Goal: Check status: Check status

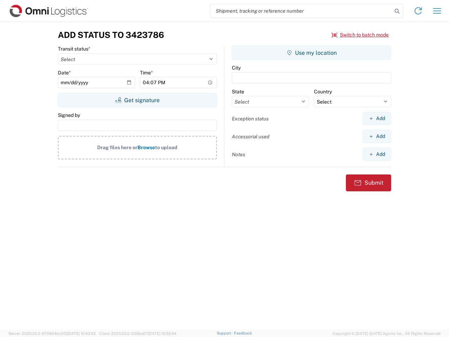
click at [301, 11] on input "search" at bounding box center [302, 10] width 182 height 13
click at [397, 11] on icon at bounding box center [397, 11] width 10 height 10
click at [418, 11] on icon at bounding box center [418, 10] width 11 height 11
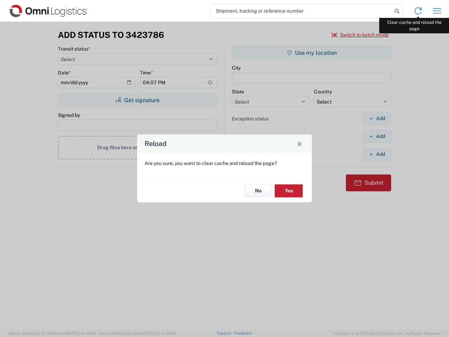
click at [437, 11] on div "Reload Are you sure, you want to clear cache and reload the page? No Yes" at bounding box center [224, 168] width 449 height 337
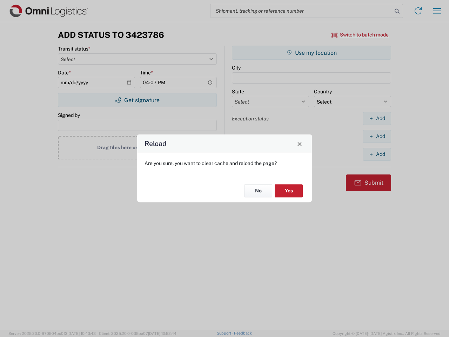
click at [360, 35] on div "Reload Are you sure, you want to clear cache and reload the page? No Yes" at bounding box center [224, 168] width 449 height 337
click at [137, 100] on div "Reload Are you sure, you want to clear cache and reload the page? No Yes" at bounding box center [224, 168] width 449 height 337
click at [312, 53] on div "Reload Are you sure, you want to clear cache and reload the page? No Yes" at bounding box center [224, 168] width 449 height 337
click at [377, 118] on div "Reload Are you sure, you want to clear cache and reload the page? No Yes" at bounding box center [224, 168] width 449 height 337
click at [377, 136] on div "Reload Are you sure, you want to clear cache and reload the page? No Yes" at bounding box center [224, 168] width 449 height 337
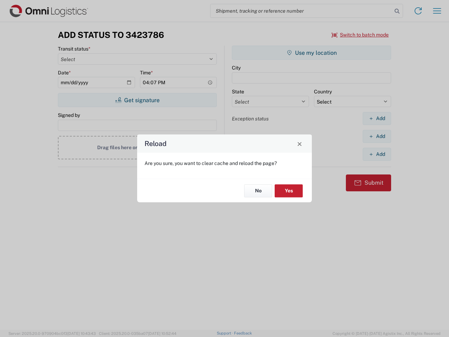
click at [377, 154] on div "Reload Are you sure, you want to clear cache and reload the page? No Yes" at bounding box center [224, 168] width 449 height 337
